Goal: Navigation & Orientation: Understand site structure

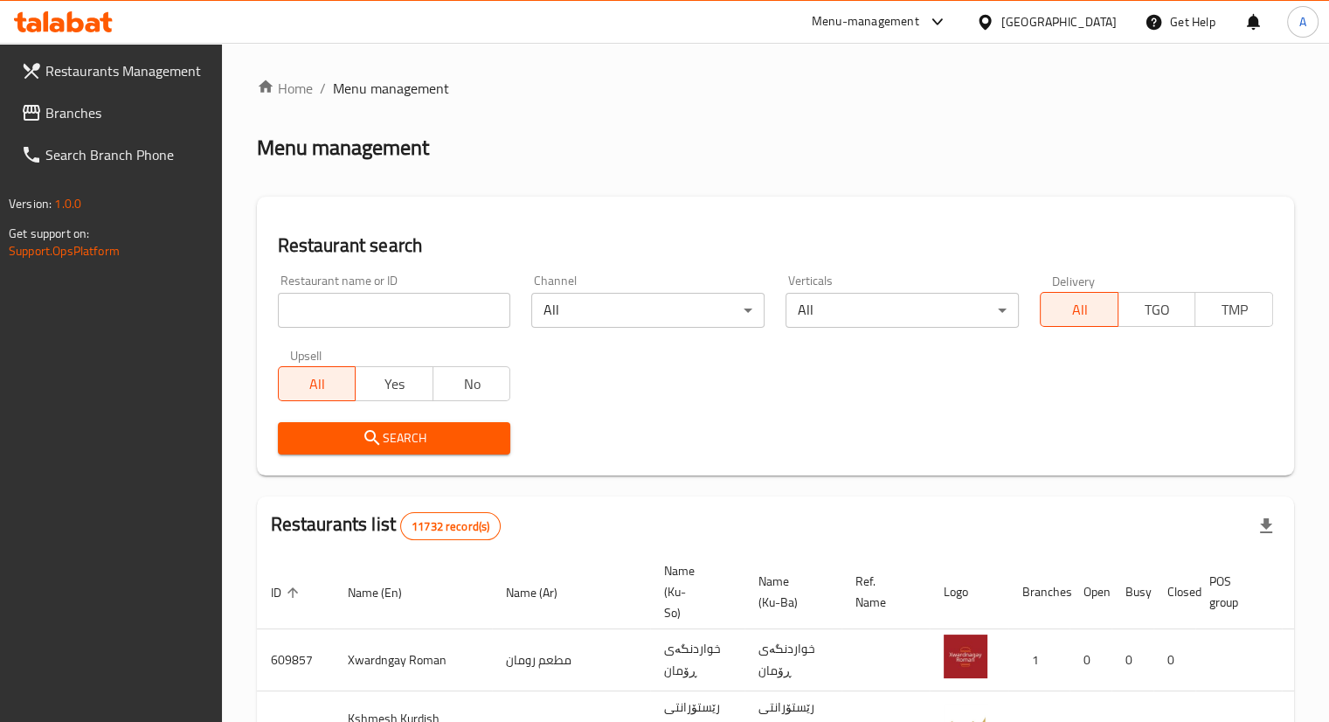
click at [57, 112] on span "Branches" at bounding box center [126, 112] width 163 height 21
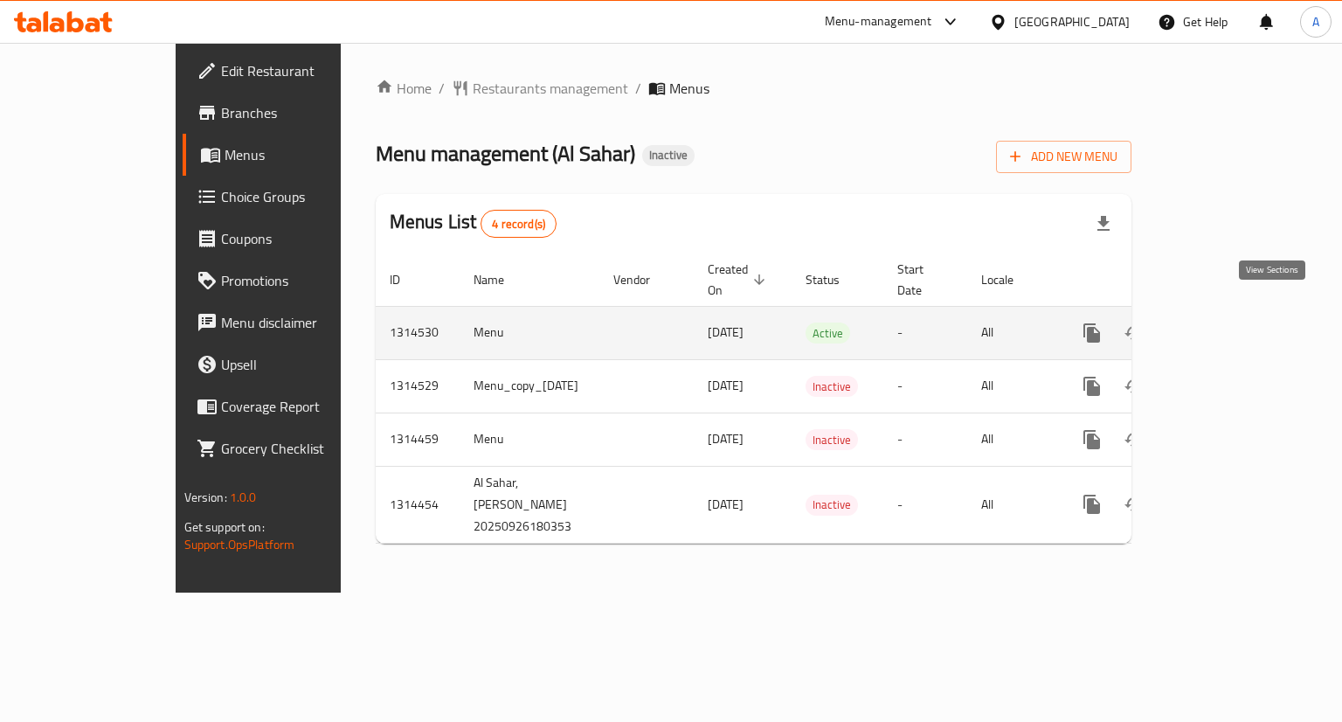
click at [1229, 323] on icon "enhanced table" at bounding box center [1218, 333] width 21 height 21
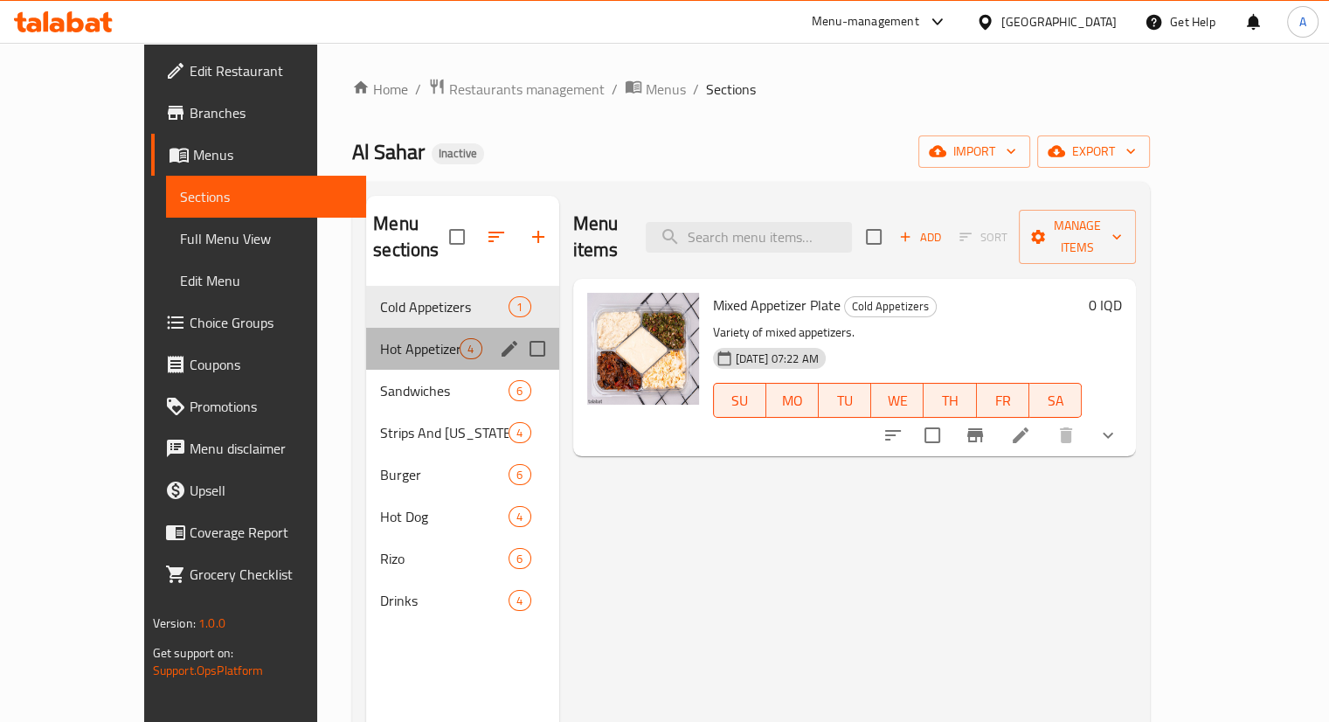
click at [399, 328] on div "Hot Appetizers 4" at bounding box center [462, 349] width 192 height 42
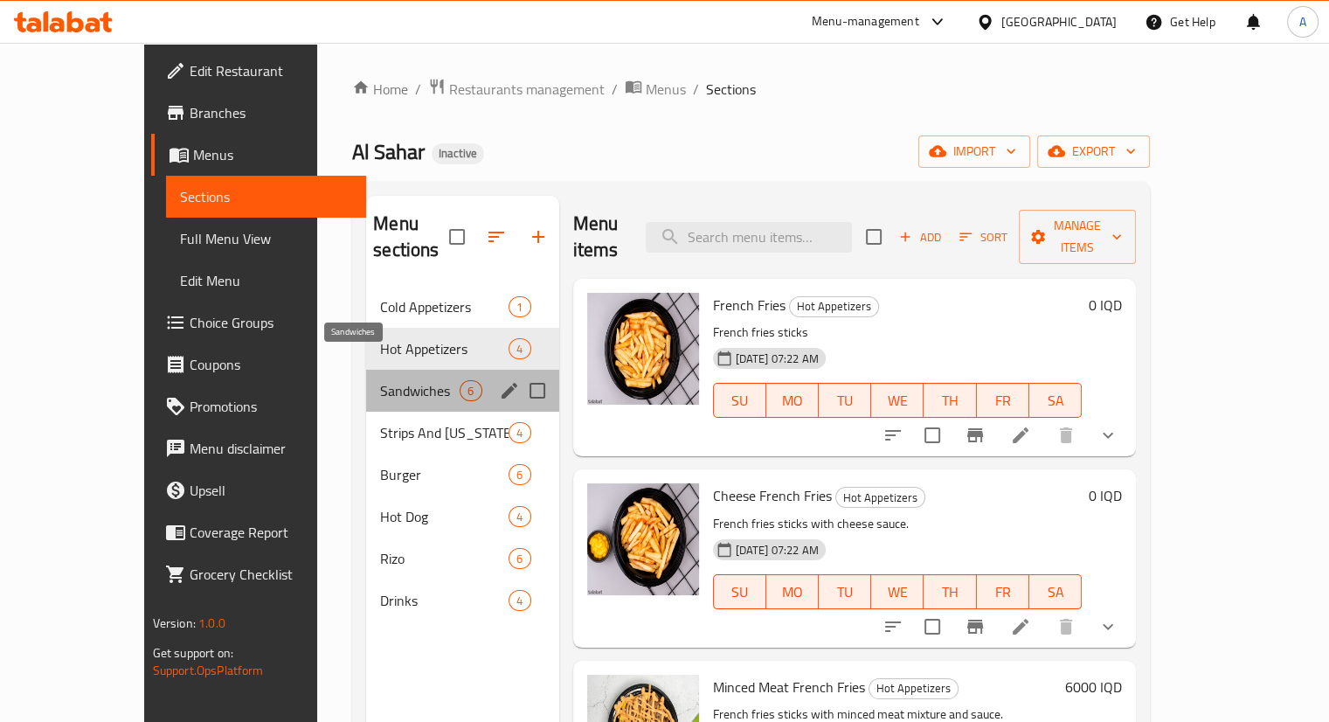
click at [380, 380] on span "Sandwiches" at bounding box center [420, 390] width 80 height 21
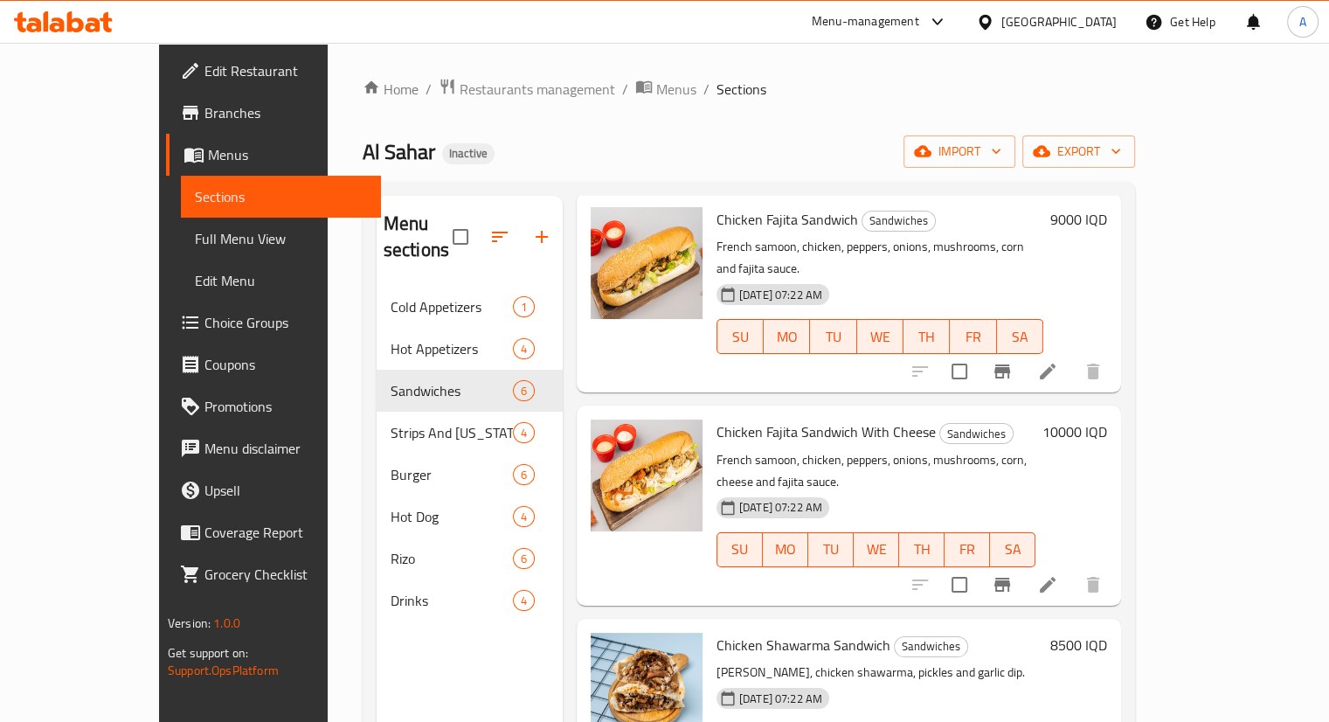
scroll to position [245, 0]
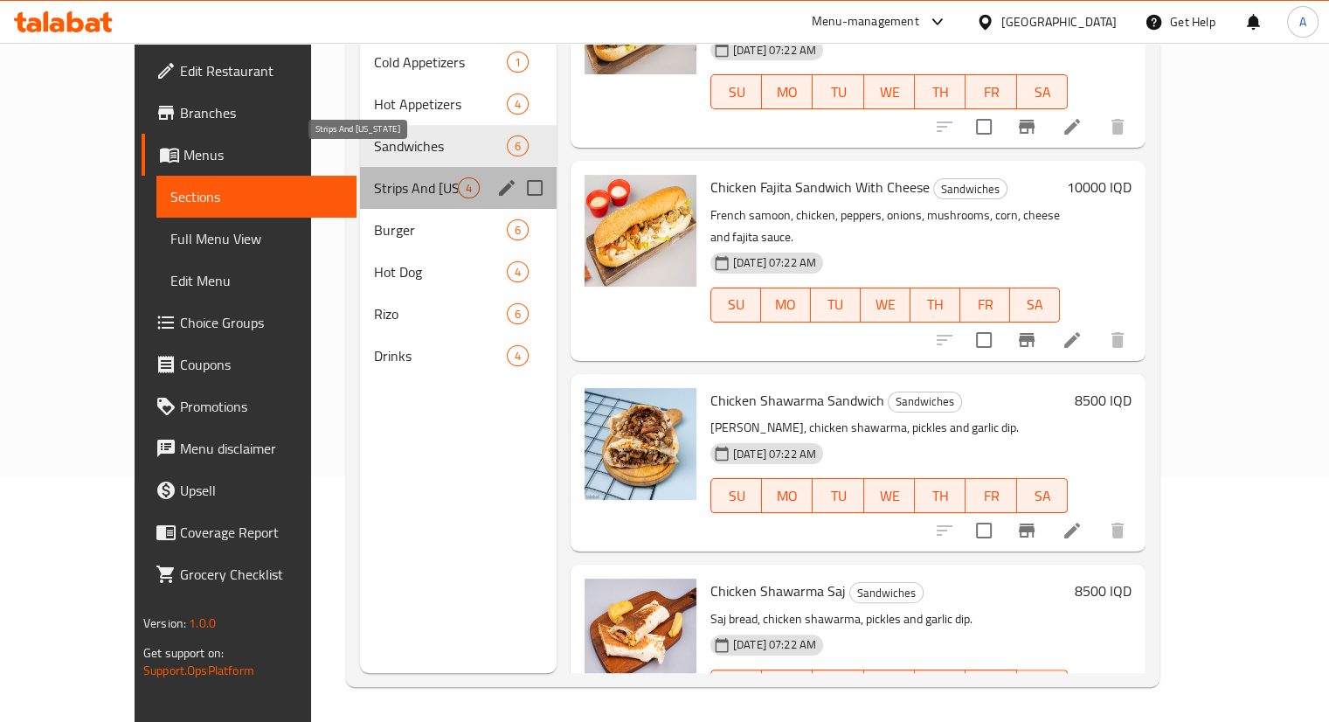
click at [374, 177] on span "Strips And Kentucky" at bounding box center [416, 187] width 84 height 21
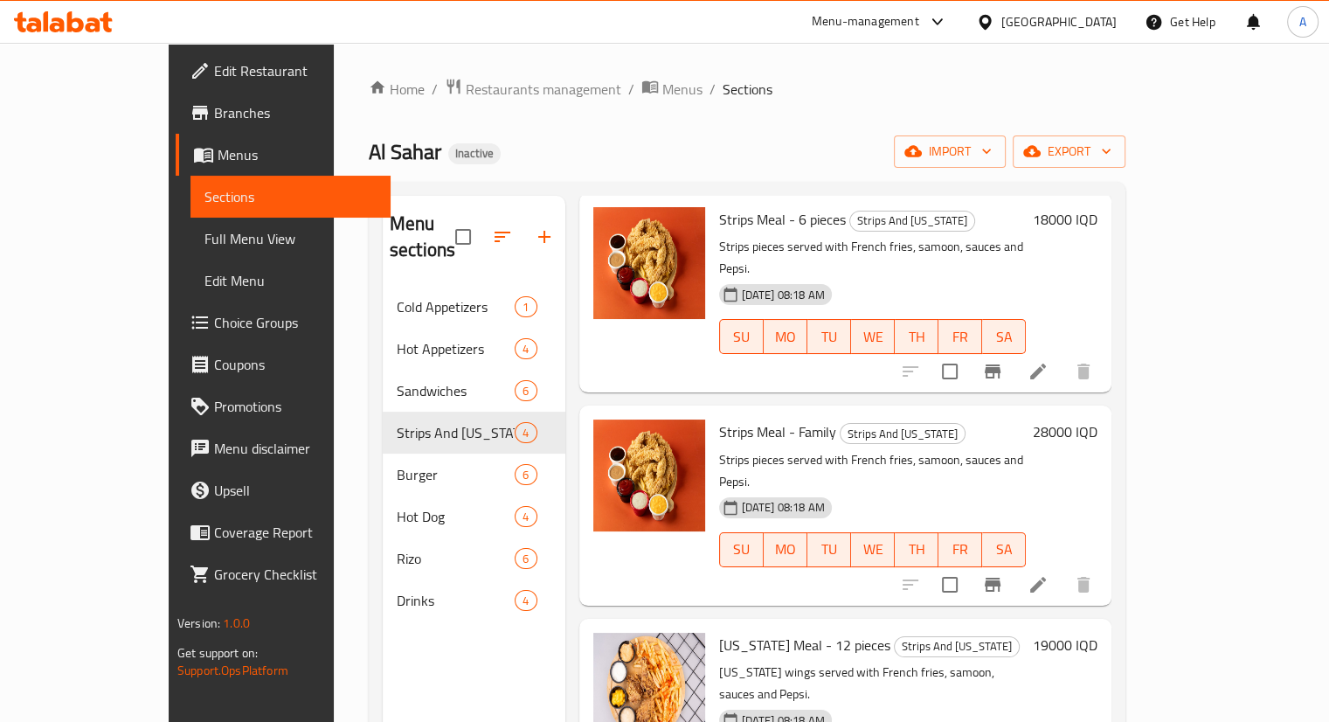
scroll to position [245, 0]
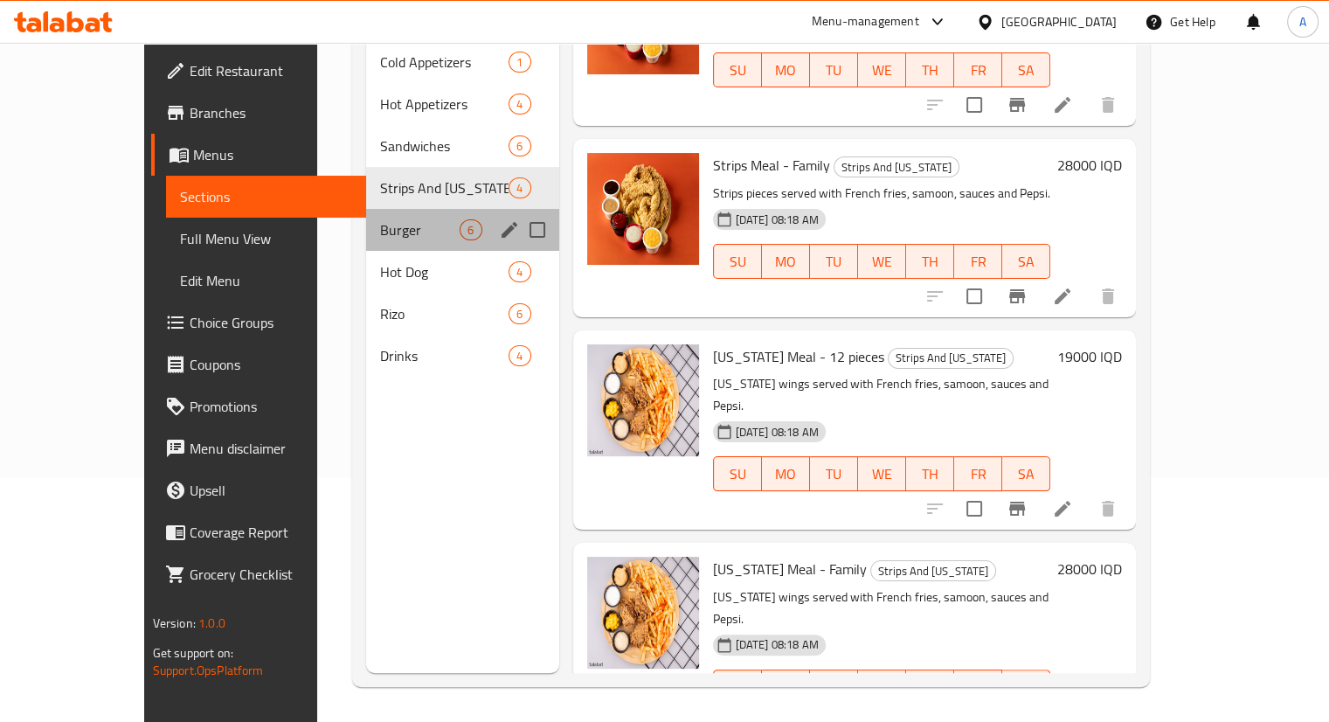
click at [405, 215] on div "Burger 6" at bounding box center [462, 230] width 192 height 42
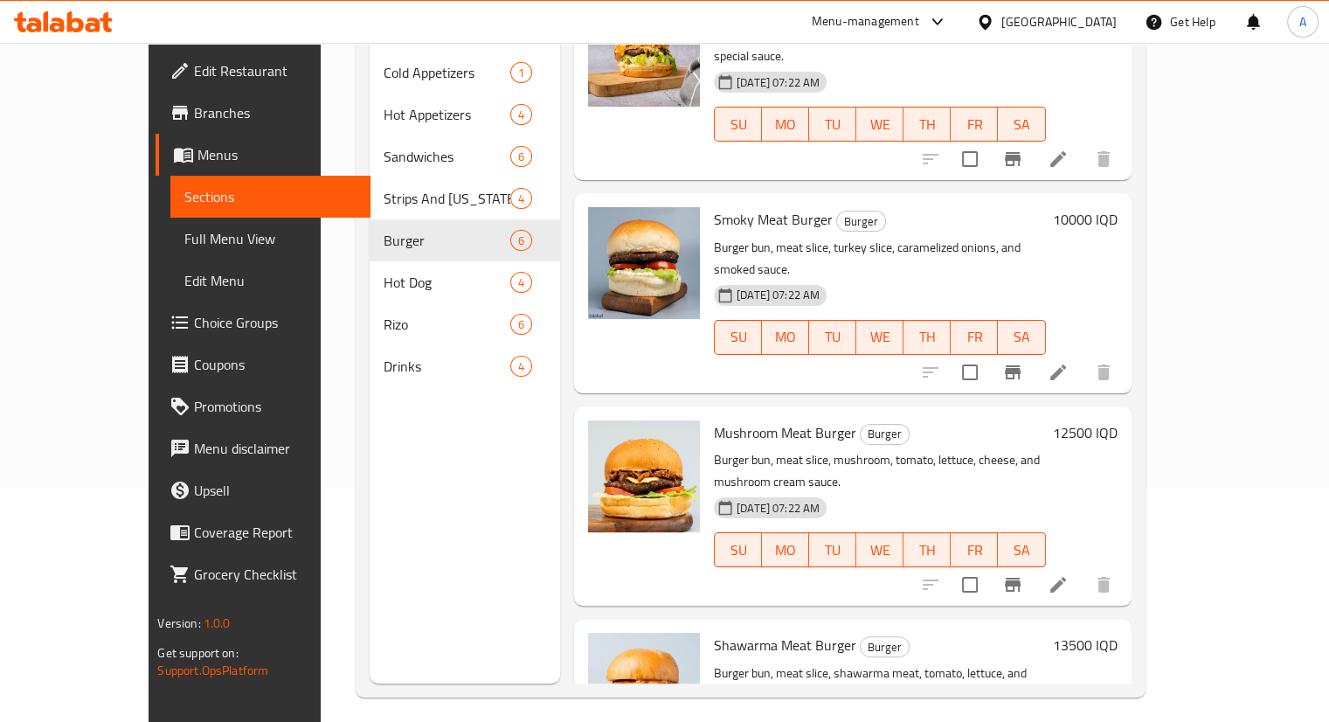
scroll to position [245, 0]
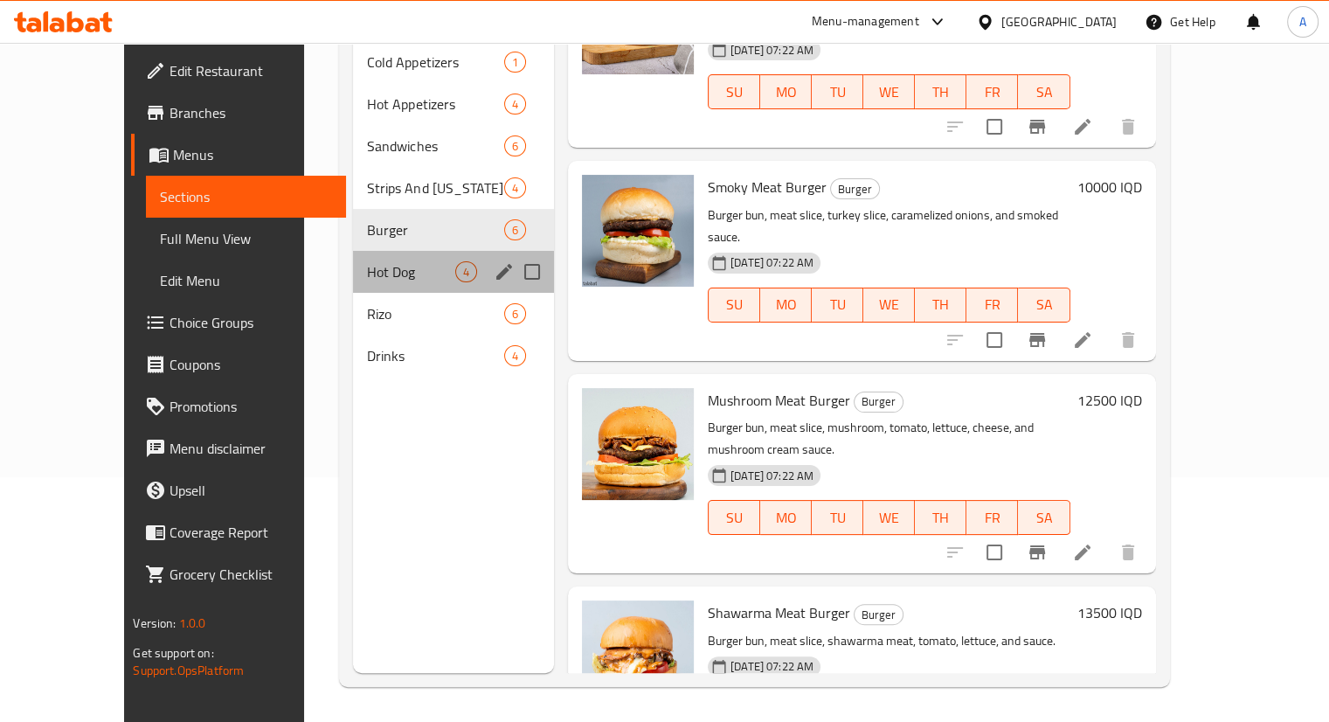
click at [353, 258] on div "Hot Dog 4" at bounding box center [453, 272] width 201 height 42
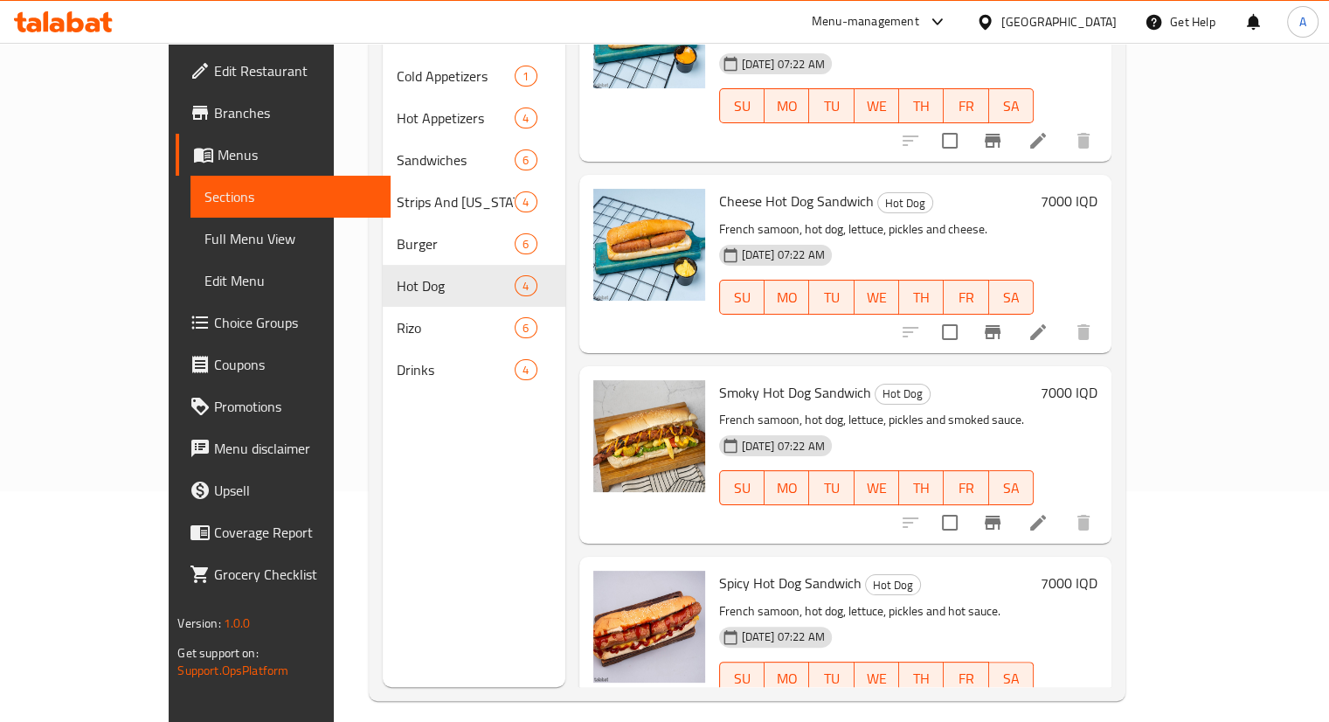
scroll to position [245, 0]
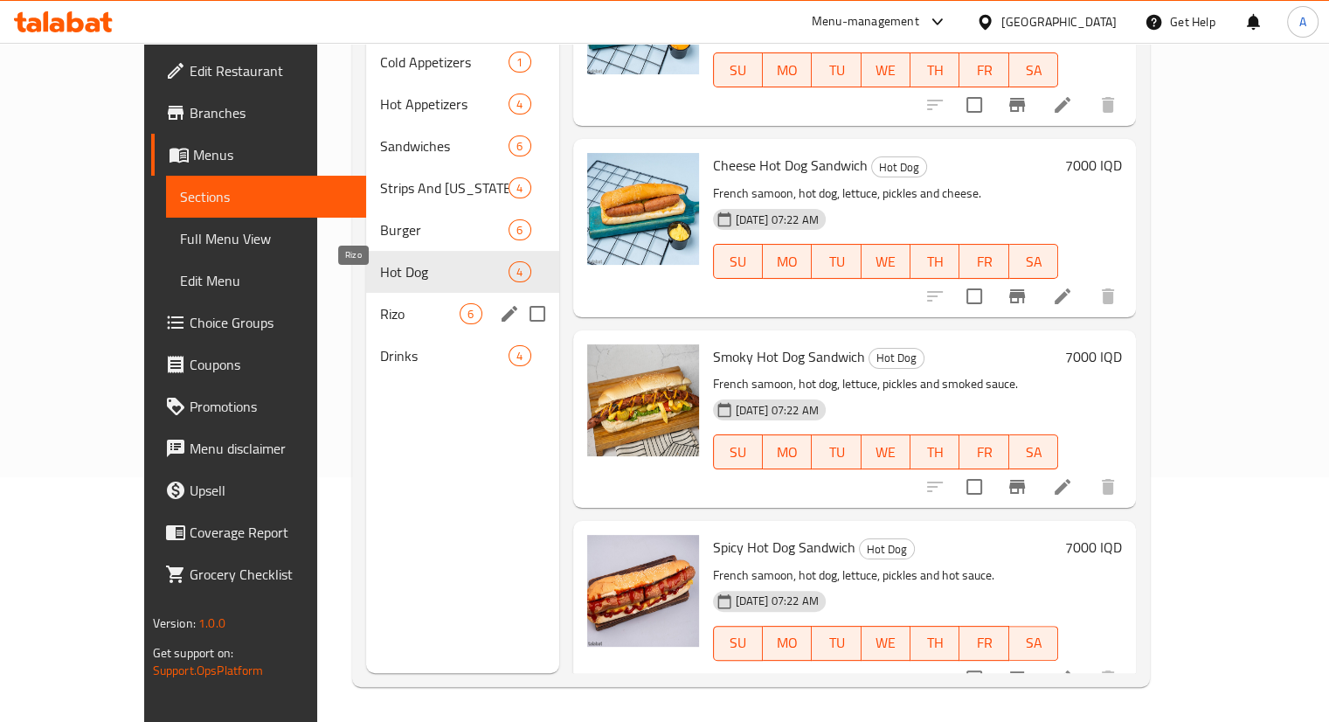
click at [380, 303] on span "Rizo" at bounding box center [420, 313] width 80 height 21
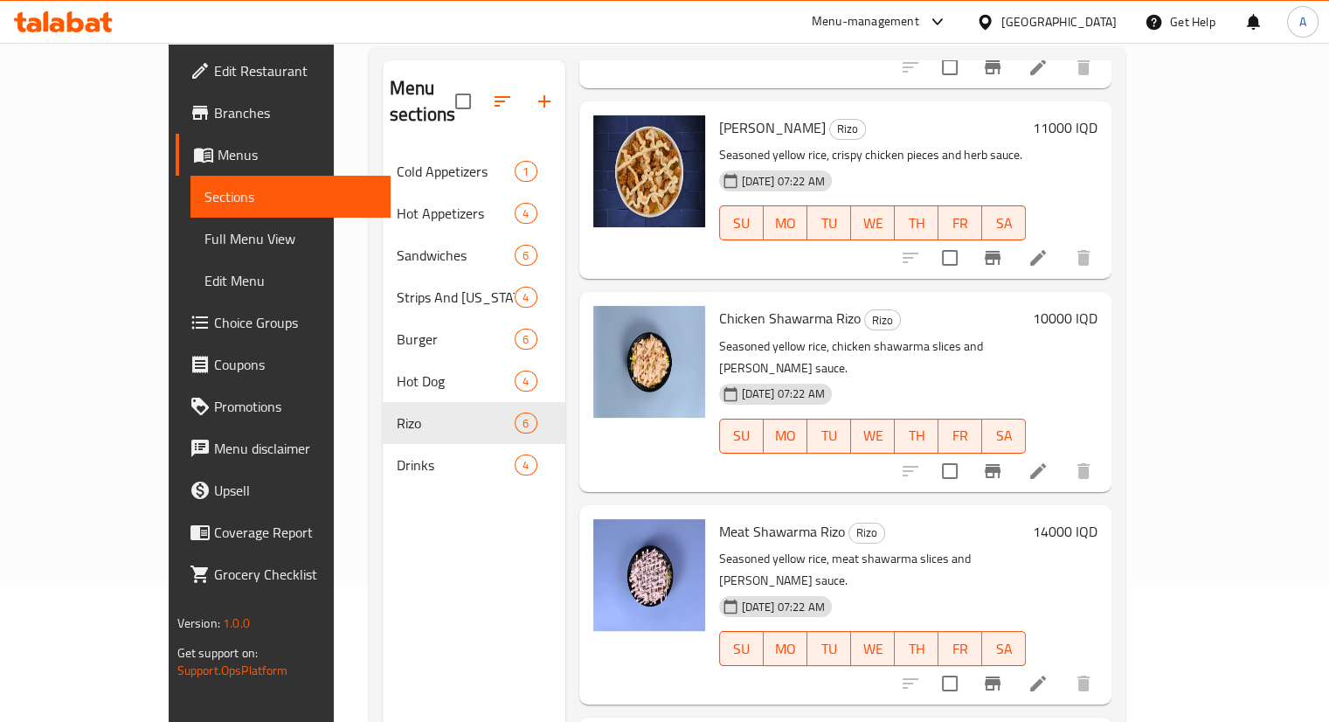
scroll to position [245, 0]
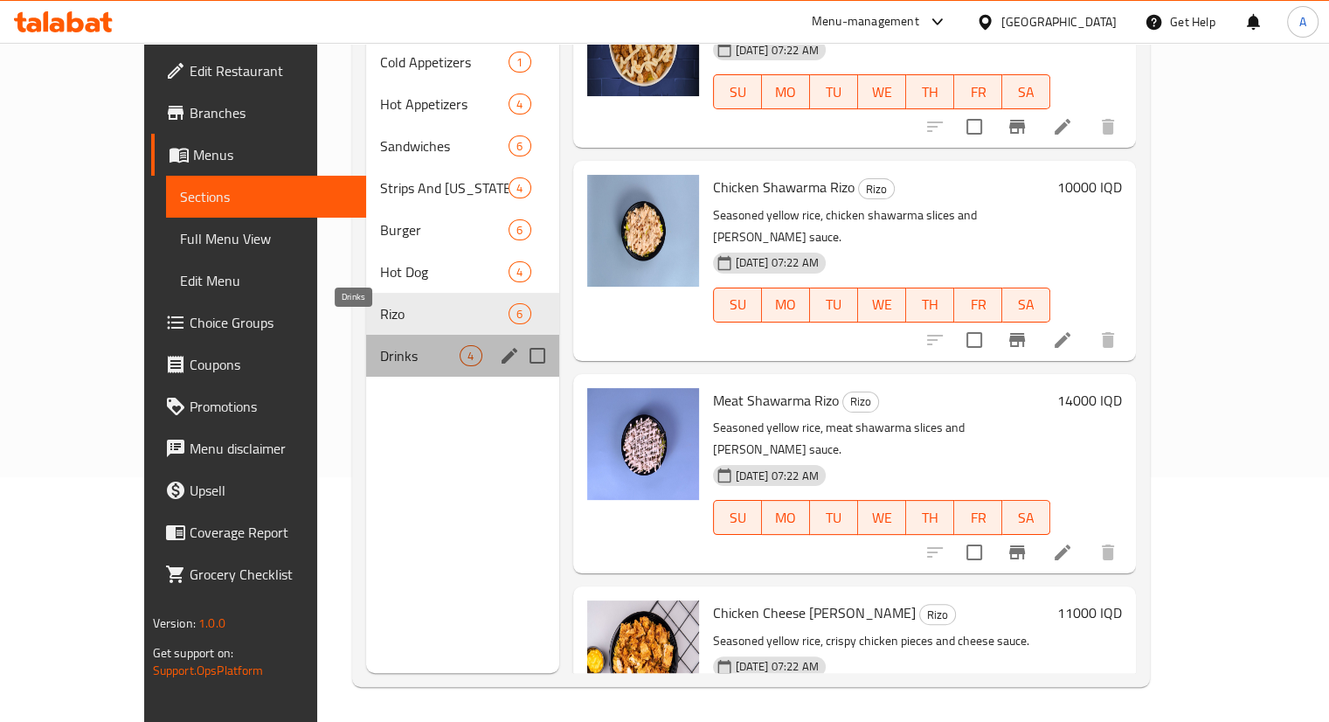
click at [407, 345] on span "Drinks" at bounding box center [420, 355] width 80 height 21
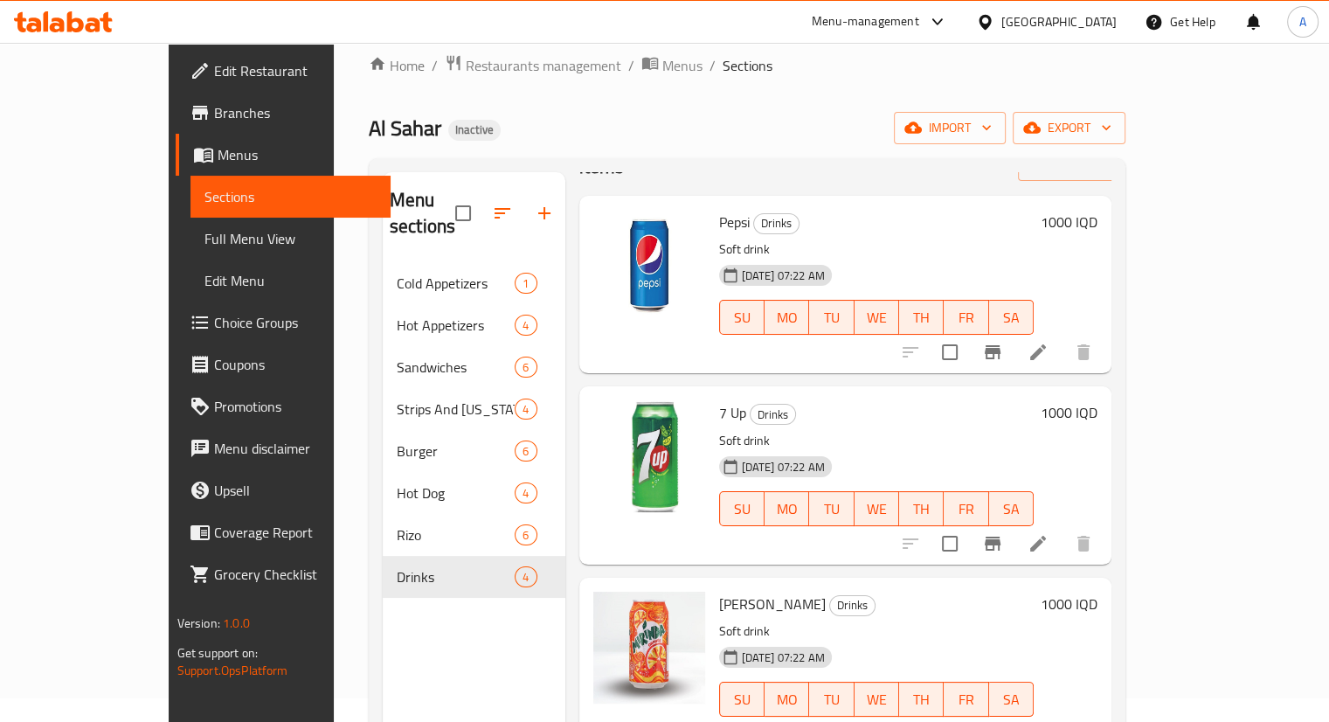
scroll to position [245, 0]
